Goal: Transaction & Acquisition: Purchase product/service

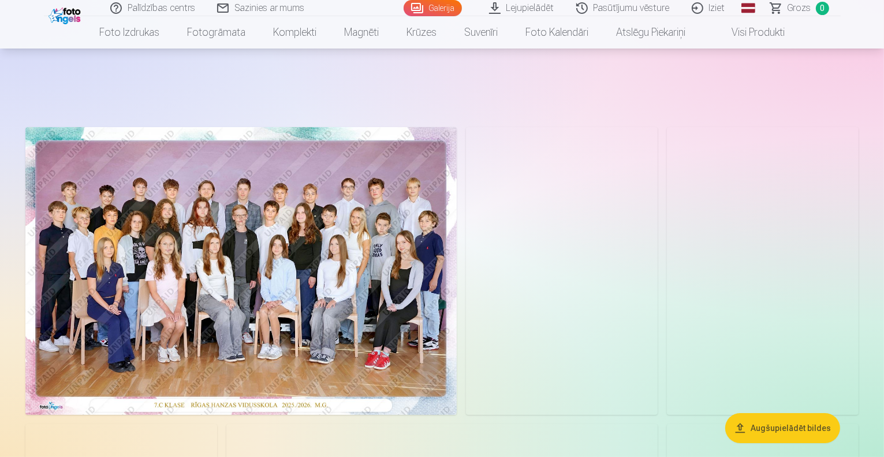
scroll to position [94, 0]
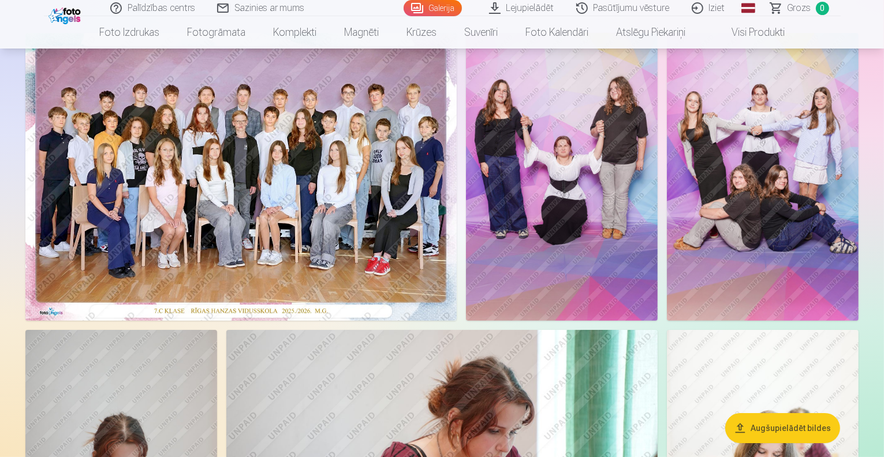
click at [352, 244] on img at bounding box center [240, 176] width 431 height 287
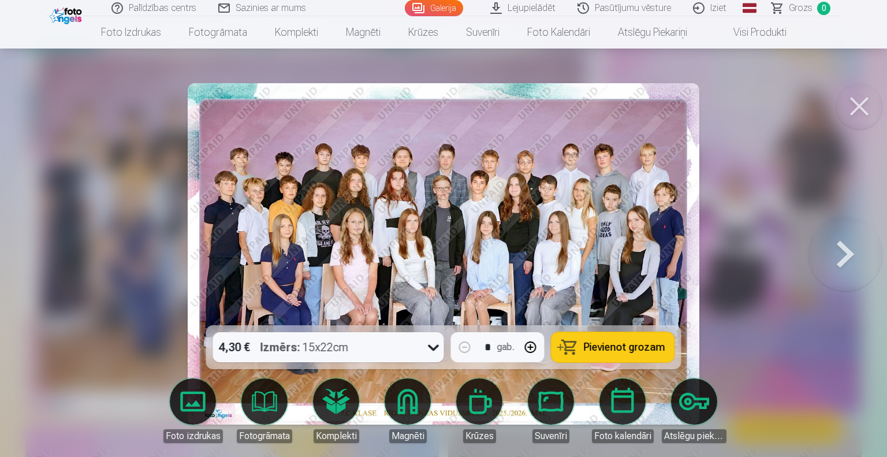
click at [432, 345] on icon at bounding box center [433, 347] width 18 height 18
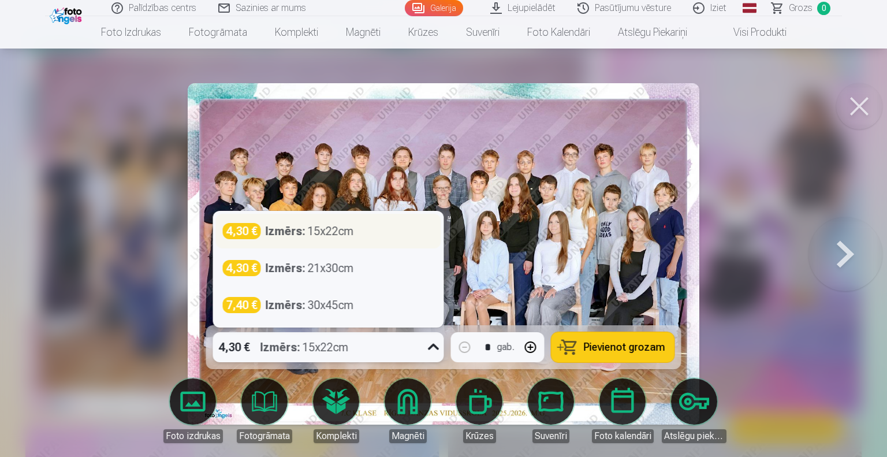
click at [343, 236] on div "Izmērs : 15x22cm" at bounding box center [310, 231] width 88 height 16
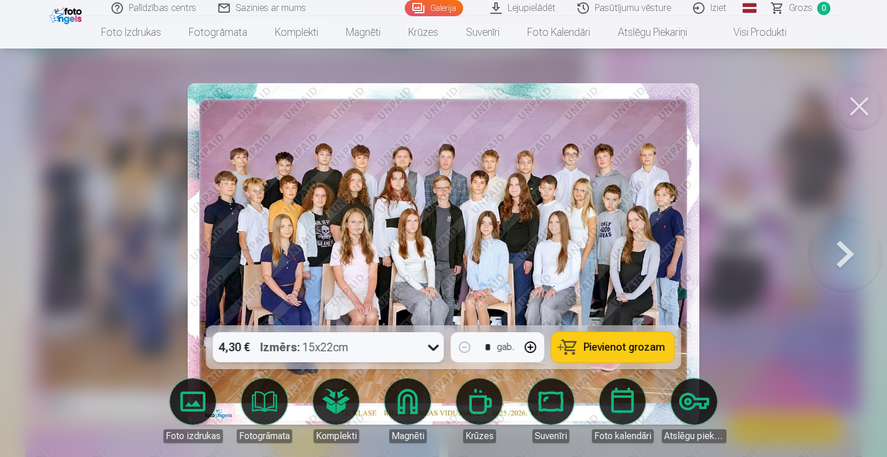
click at [605, 349] on span "Pievienot grozam" at bounding box center [624, 347] width 81 height 10
click at [843, 253] on button at bounding box center [845, 253] width 74 height 119
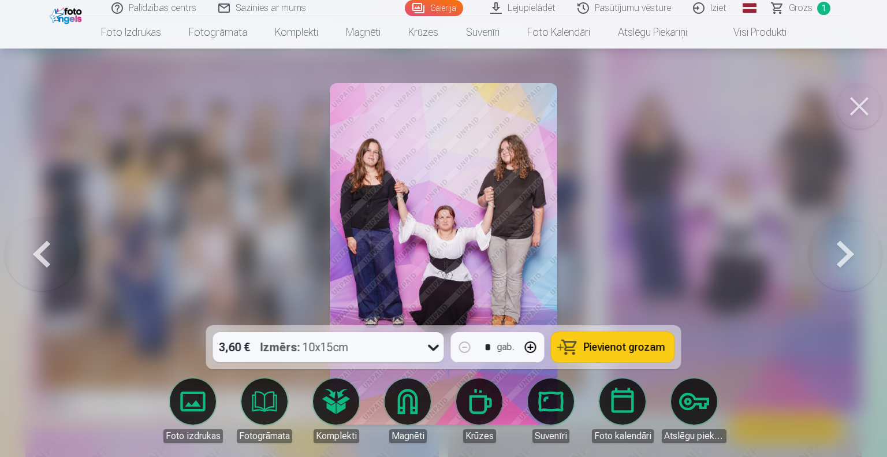
click at [430, 346] on icon at bounding box center [433, 347] width 18 height 18
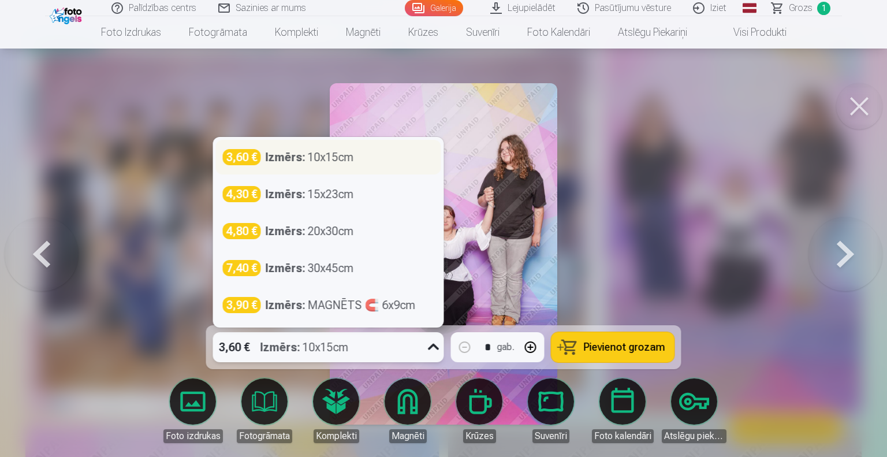
click at [332, 163] on div "Izmērs : 10x15cm" at bounding box center [310, 157] width 88 height 16
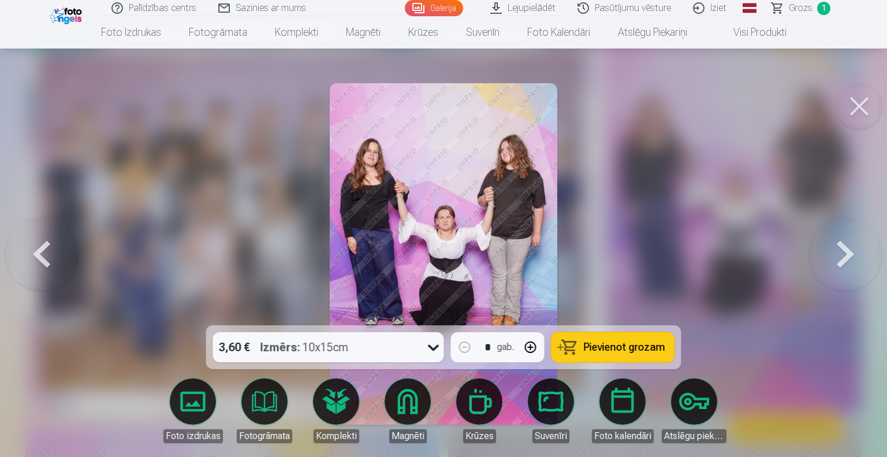
click at [603, 352] on span "Pievienot grozam" at bounding box center [624, 347] width 81 height 10
click at [834, 262] on button at bounding box center [845, 253] width 74 height 119
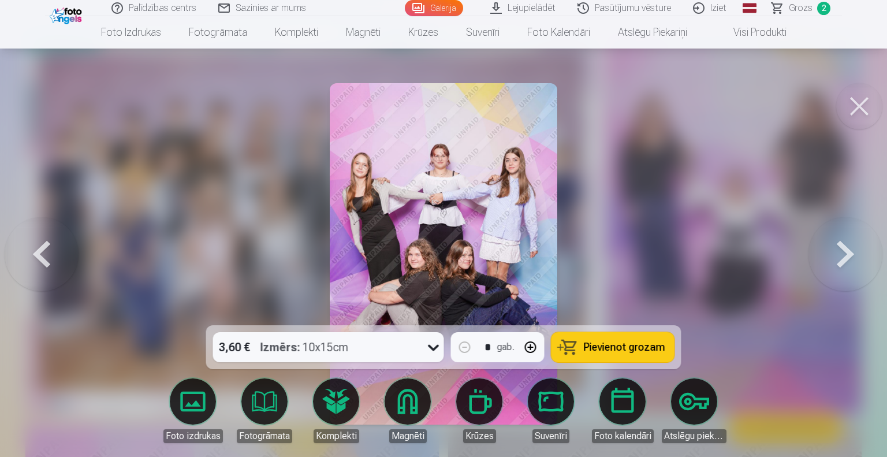
click at [607, 342] on span "Pievienot grozam" at bounding box center [624, 347] width 81 height 10
click at [845, 258] on button at bounding box center [845, 253] width 74 height 119
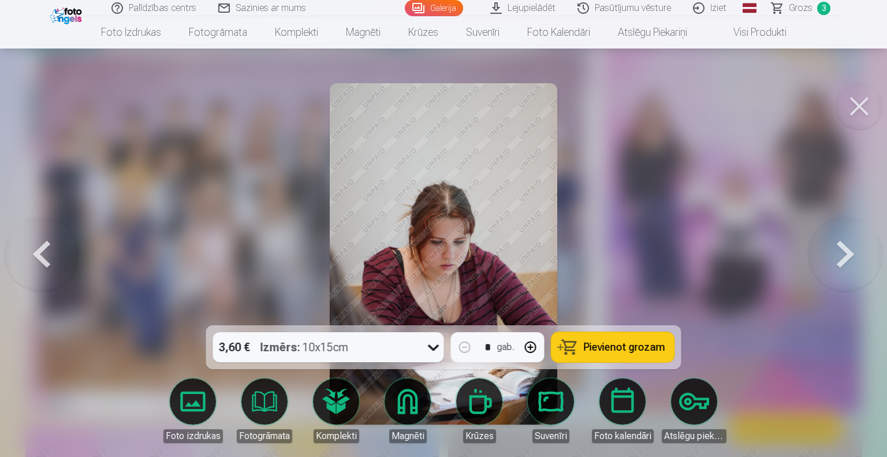
click at [834, 263] on button at bounding box center [845, 253] width 74 height 119
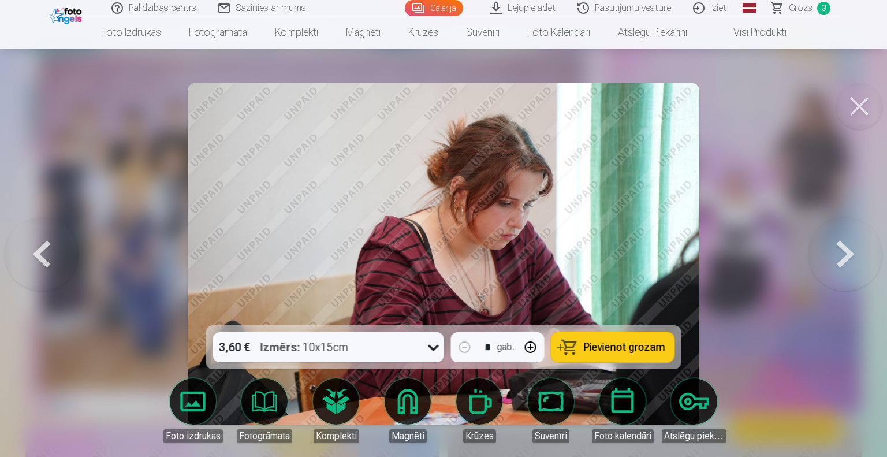
click at [834, 263] on button at bounding box center [845, 253] width 74 height 119
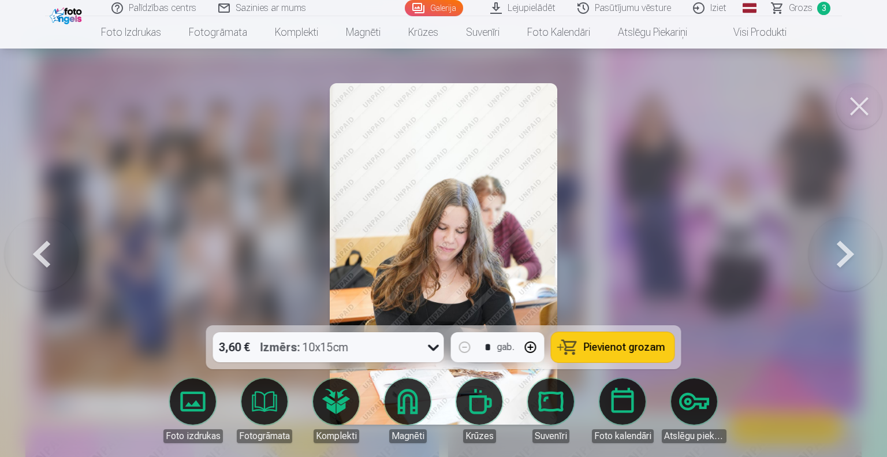
click at [834, 263] on button at bounding box center [845, 253] width 74 height 119
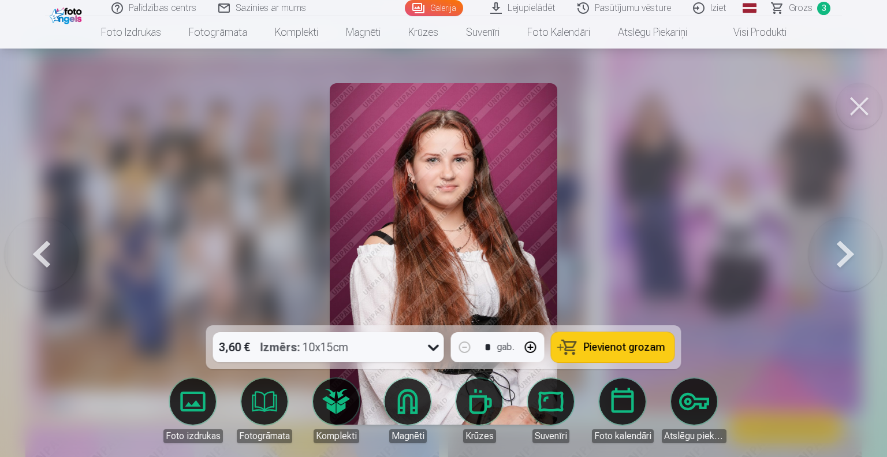
click at [845, 253] on button at bounding box center [845, 253] width 74 height 119
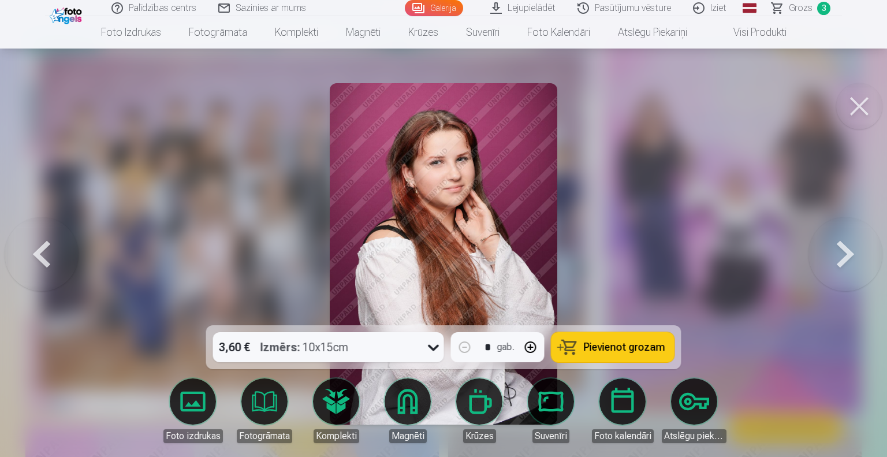
click at [845, 253] on button at bounding box center [845, 253] width 74 height 119
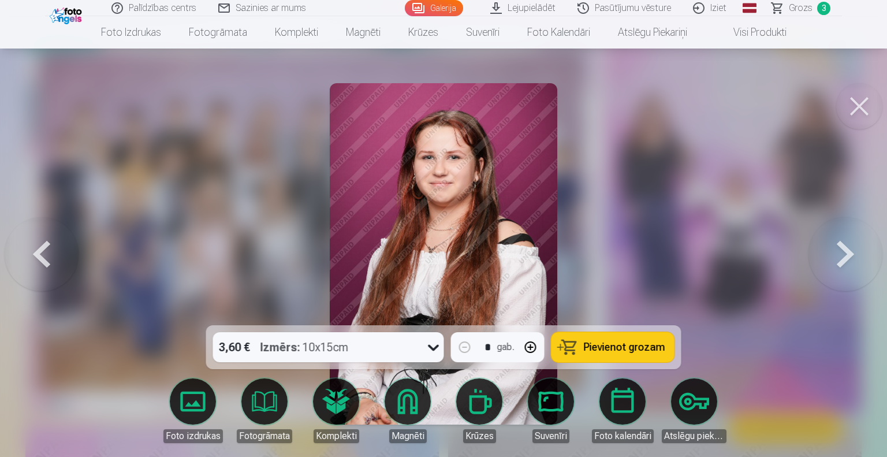
click at [37, 247] on button at bounding box center [42, 253] width 74 height 119
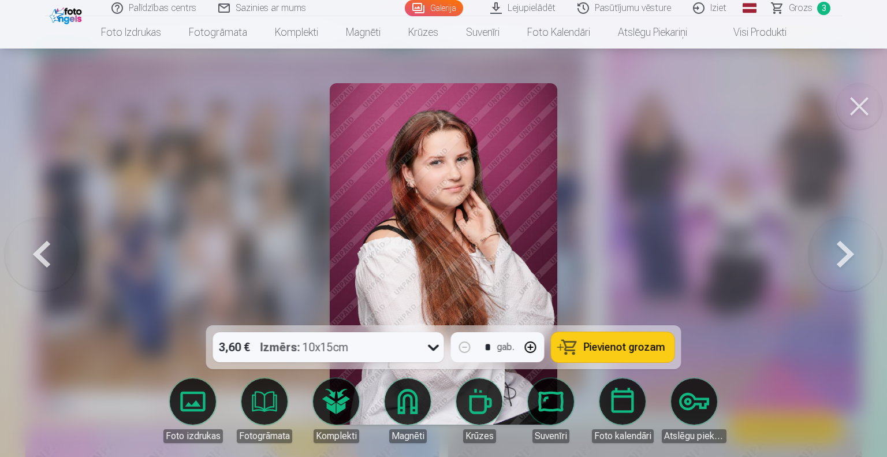
click at [37, 247] on button at bounding box center [42, 253] width 74 height 119
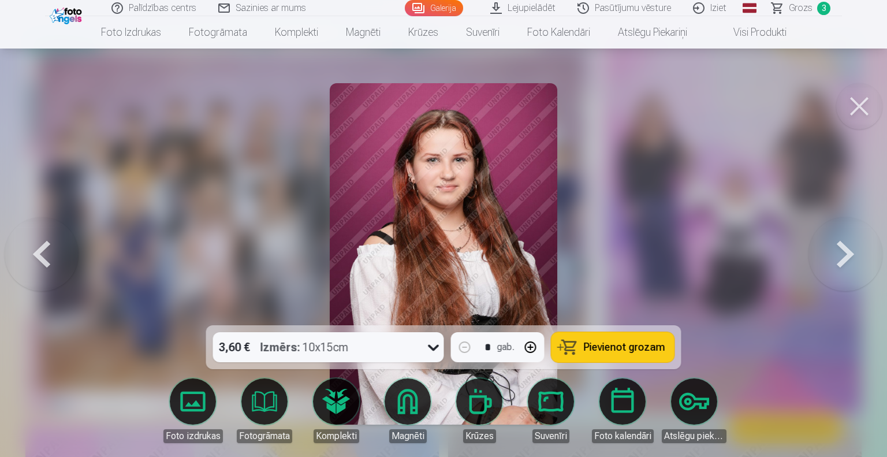
click at [849, 252] on button at bounding box center [845, 253] width 74 height 119
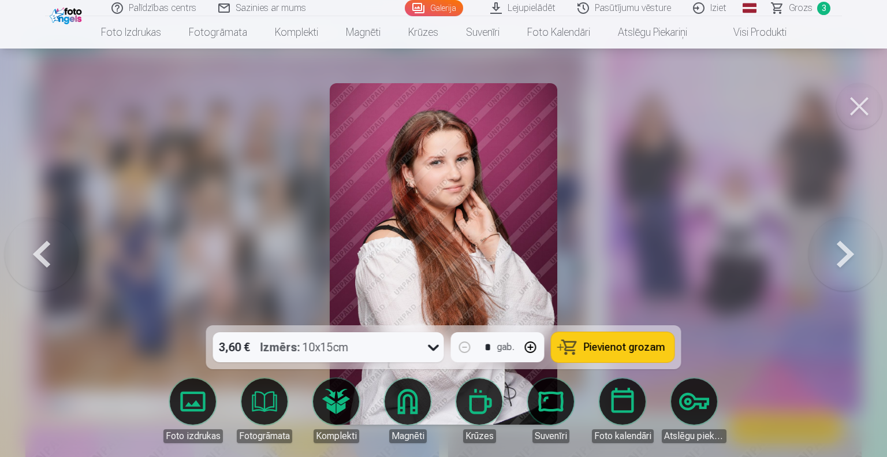
click at [849, 252] on button at bounding box center [845, 253] width 74 height 119
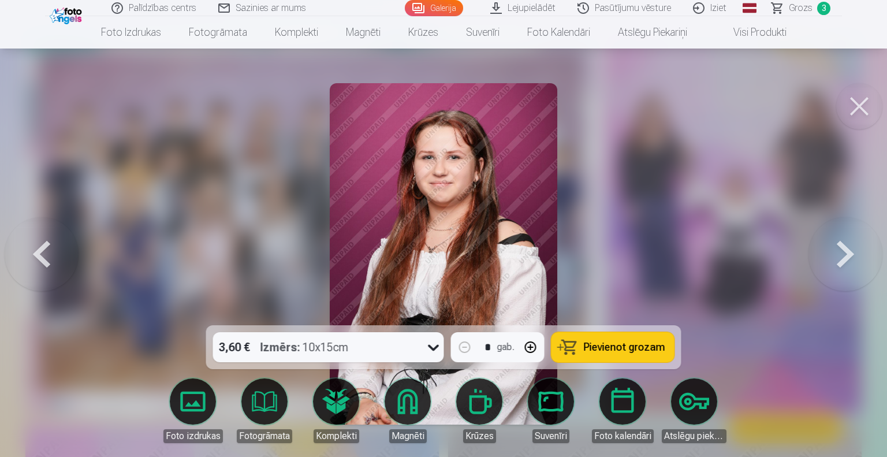
click at [853, 252] on button at bounding box center [845, 253] width 74 height 119
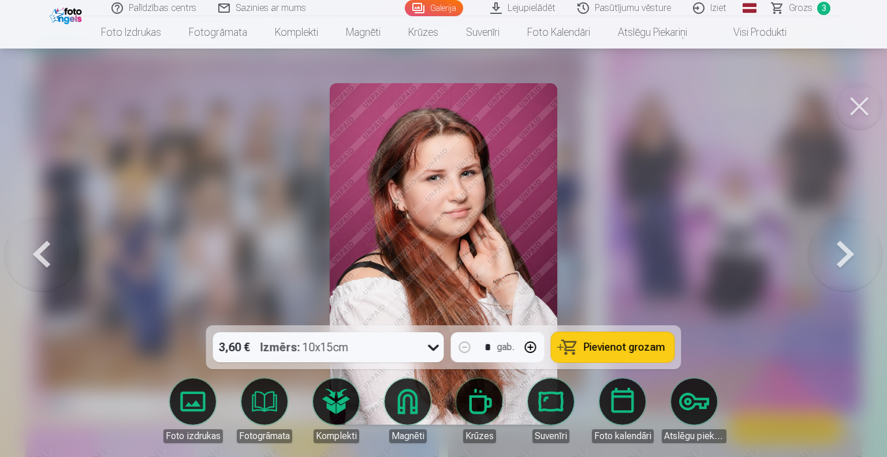
click at [853, 252] on button at bounding box center [845, 253] width 74 height 119
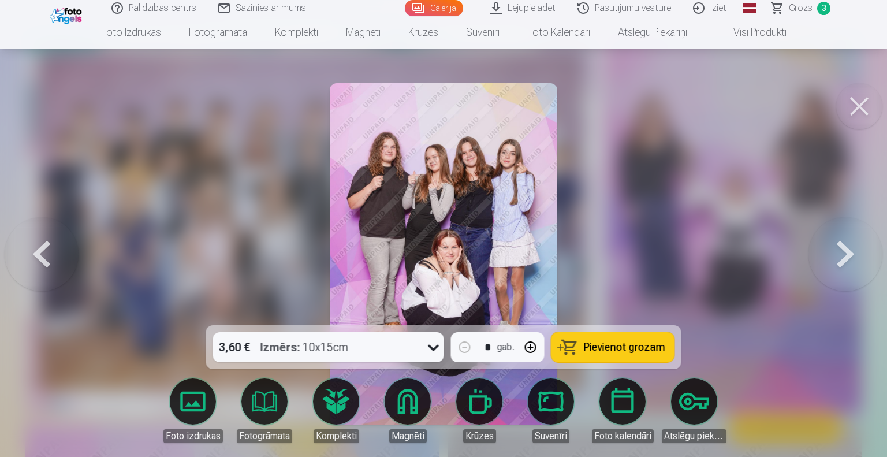
click at [600, 342] on span "Pievienot grozam" at bounding box center [624, 347] width 81 height 10
click at [847, 254] on button at bounding box center [845, 253] width 74 height 119
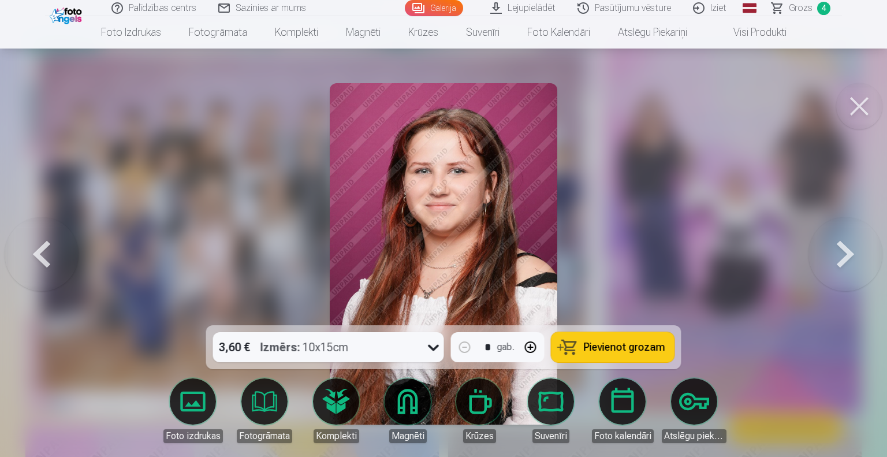
click at [847, 254] on button at bounding box center [845, 253] width 74 height 119
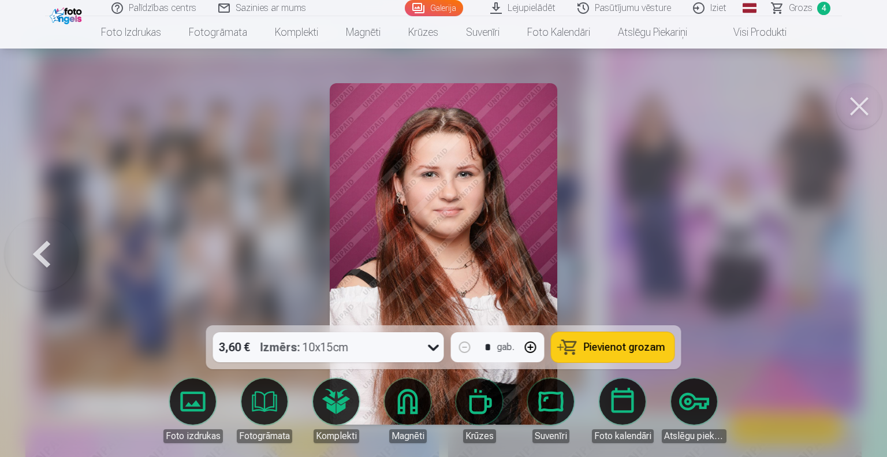
click at [847, 254] on div at bounding box center [443, 228] width 887 height 457
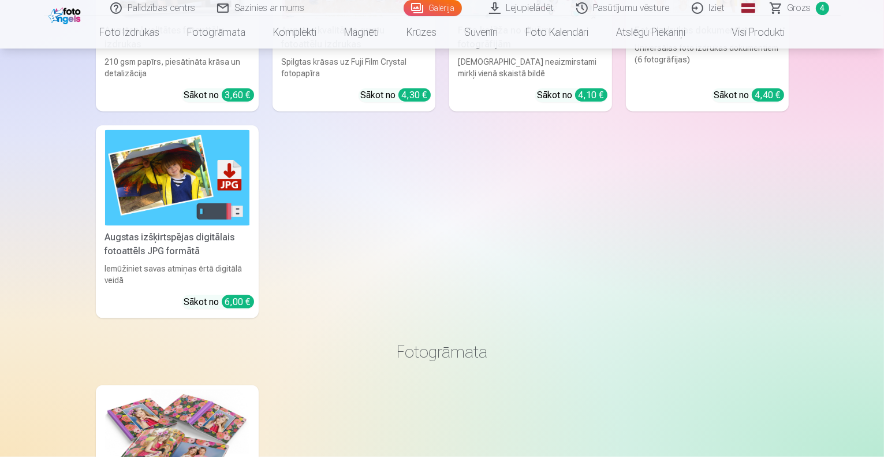
scroll to position [1496, 0]
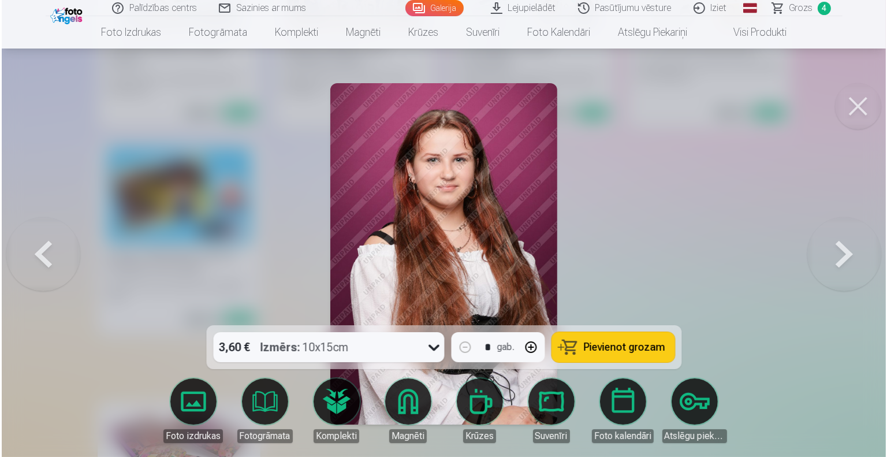
scroll to position [1499, 0]
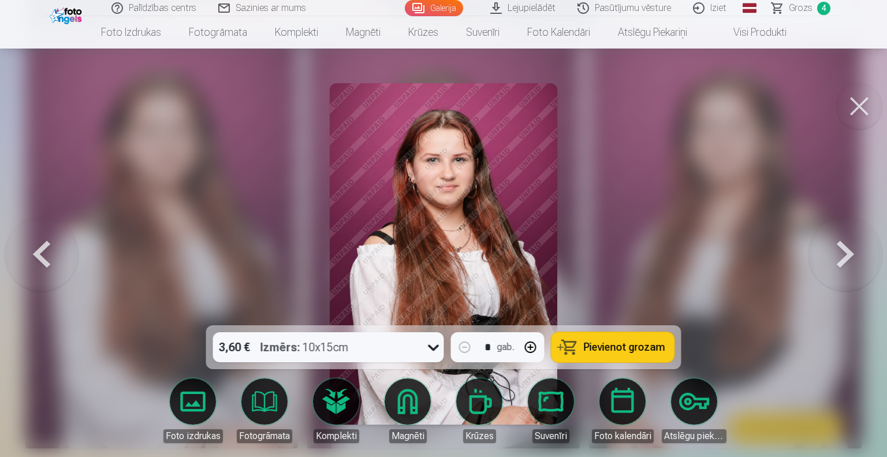
click at [531, 349] on button "button" at bounding box center [531, 347] width 28 height 28
click at [617, 349] on span "Pievienot grozam" at bounding box center [624, 347] width 81 height 10
type input "*"
click at [802, 10] on span "Grozs" at bounding box center [801, 8] width 24 height 14
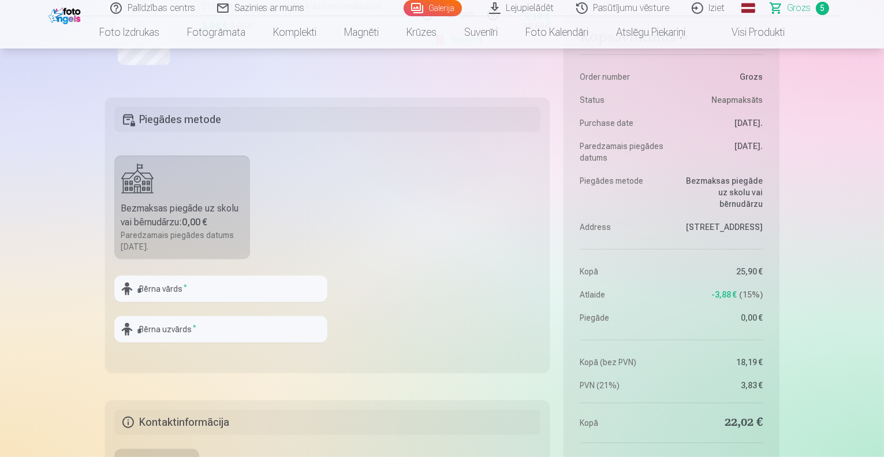
scroll to position [794, 0]
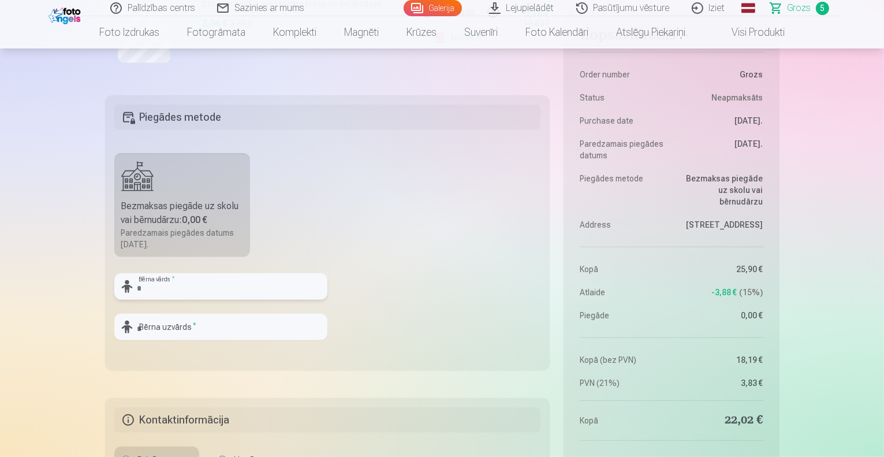
click at [168, 288] on input "text" at bounding box center [220, 286] width 213 height 27
type input "****"
click at [163, 320] on input "text" at bounding box center [220, 326] width 213 height 27
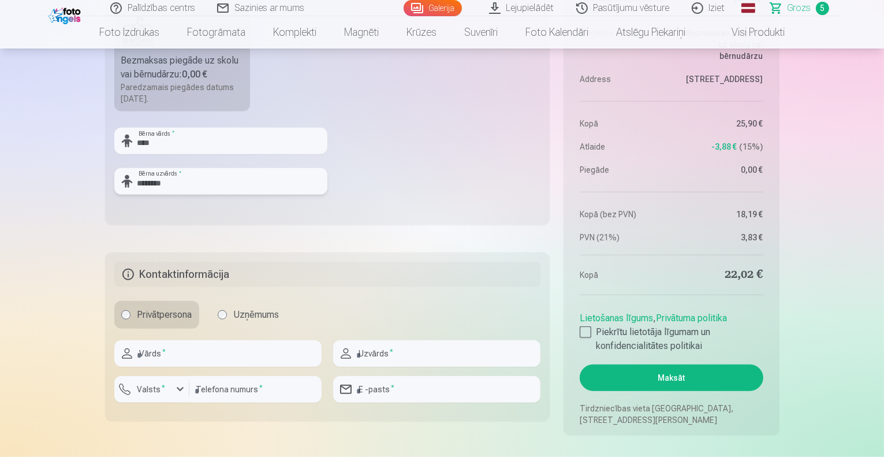
scroll to position [940, 0]
type input "********"
click at [203, 352] on input "text" at bounding box center [217, 353] width 207 height 27
type input "****"
click at [392, 349] on input "text" at bounding box center [436, 353] width 207 height 27
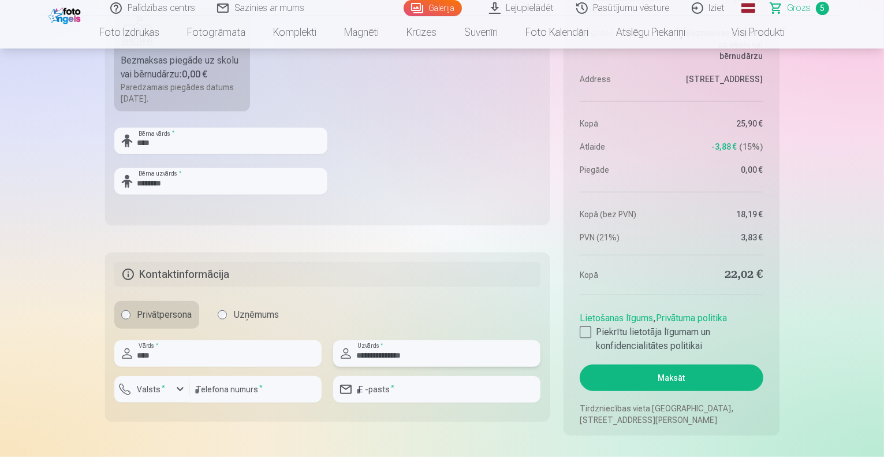
type input "**********"
click at [174, 389] on div "button" at bounding box center [180, 389] width 14 height 14
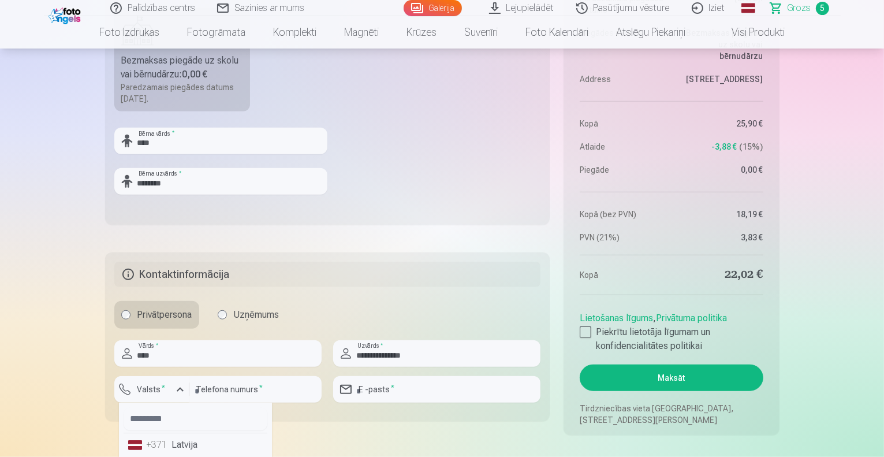
click at [171, 447] on li "+371 Latvija" at bounding box center [196, 444] width 144 height 23
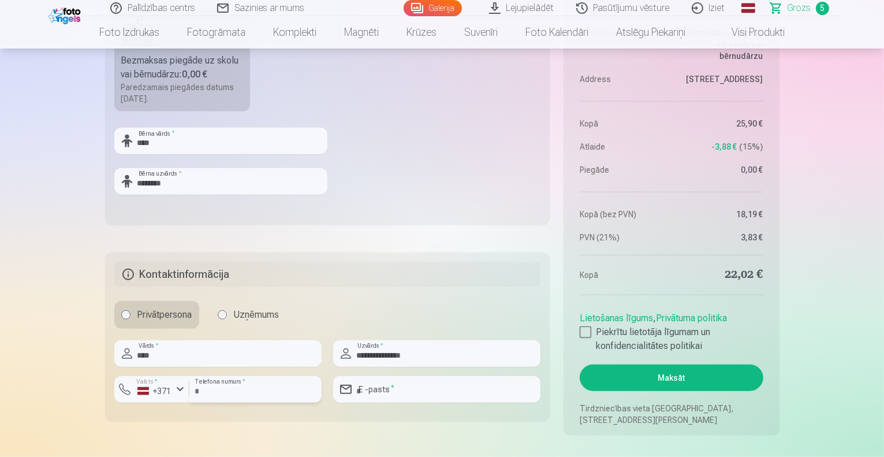
click at [225, 377] on input "number" at bounding box center [255, 389] width 132 height 27
type input "********"
click at [379, 390] on input "email" at bounding box center [436, 389] width 207 height 27
type input "**********"
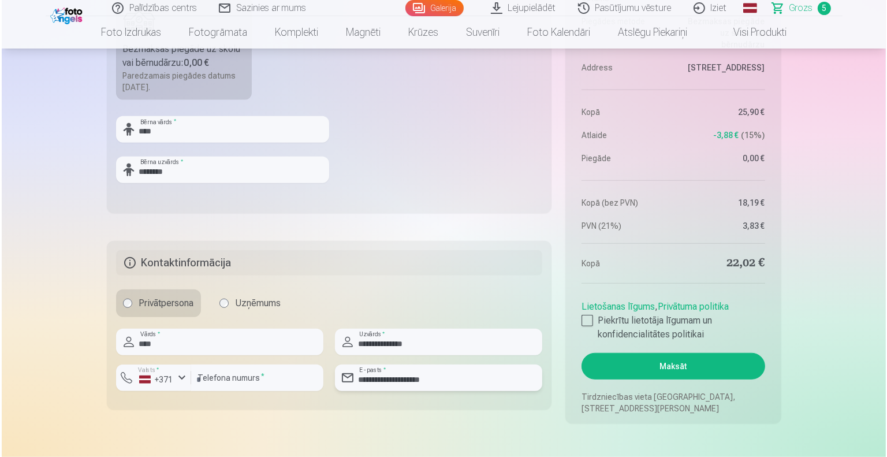
scroll to position [951, 0]
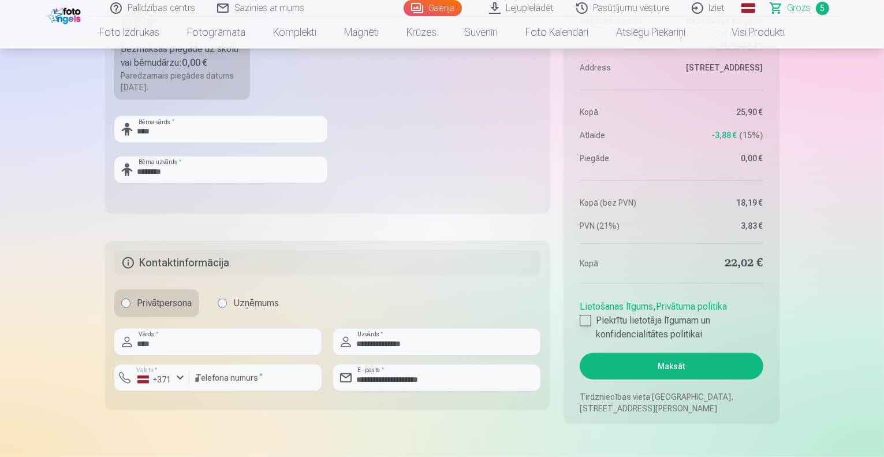
click at [588, 318] on div at bounding box center [586, 321] width 12 height 12
click at [686, 367] on button "Maksāt" at bounding box center [671, 366] width 183 height 27
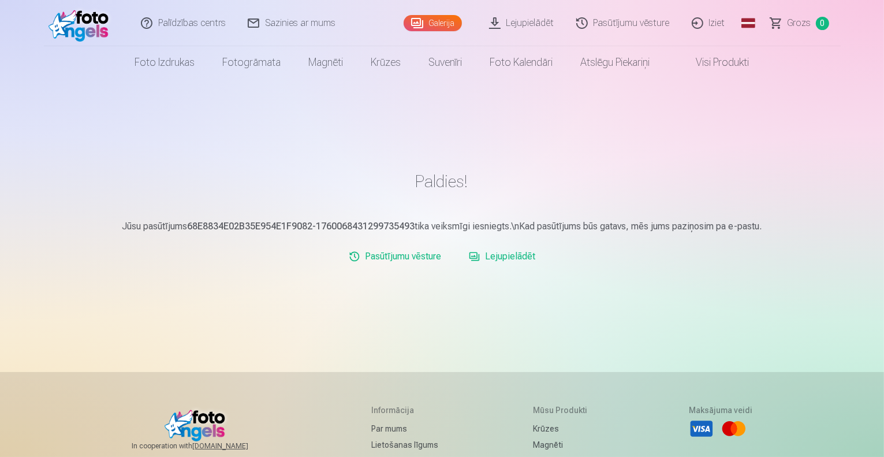
click at [533, 27] on link "Lejupielādēt" at bounding box center [522, 23] width 87 height 46
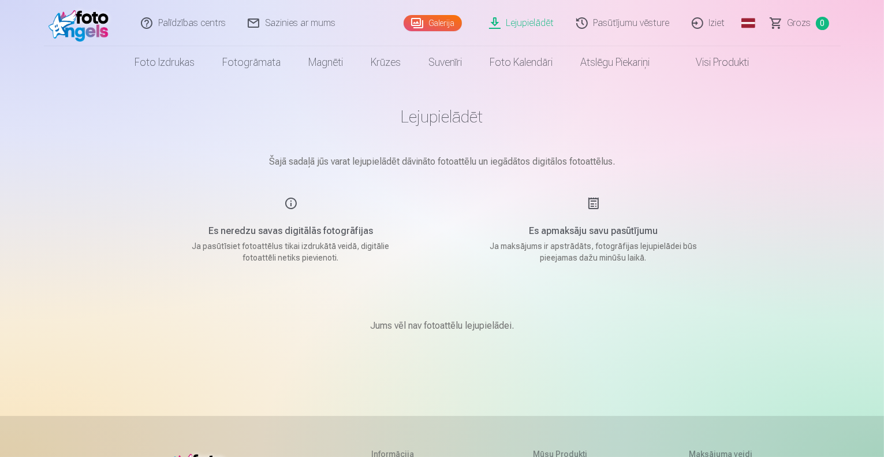
click at [641, 23] on link "Pasūtījumu vēsture" at bounding box center [623, 23] width 115 height 46
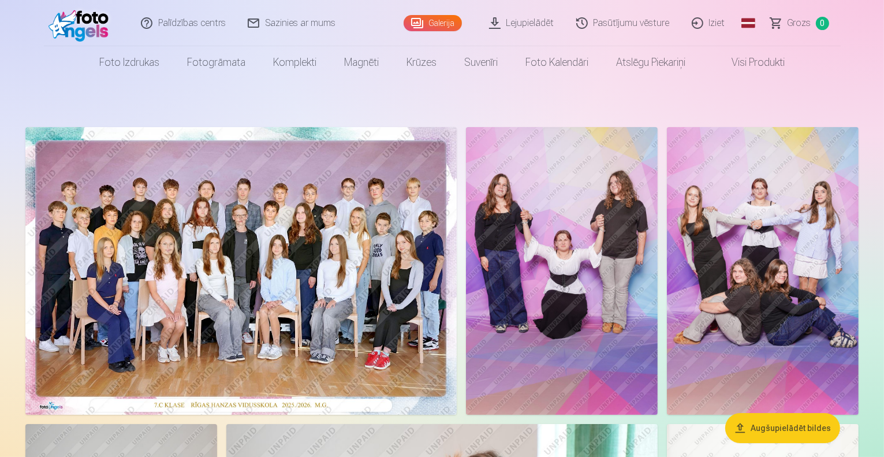
click at [84, 24] on img at bounding box center [81, 23] width 66 height 37
click at [710, 21] on link "Iziet" at bounding box center [708, 23] width 55 height 46
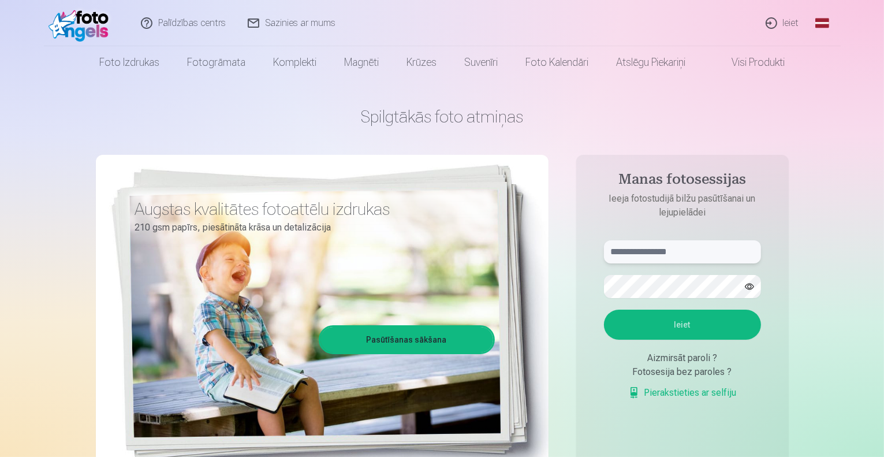
click at [669, 251] on input "text" at bounding box center [682, 251] width 157 height 23
click at [654, 253] on input "text" at bounding box center [682, 251] width 157 height 23
paste input "**********"
type input "**********"
click at [672, 325] on button "Ieiet" at bounding box center [682, 324] width 157 height 30
